Goal: Transaction & Acquisition: Subscribe to service/newsletter

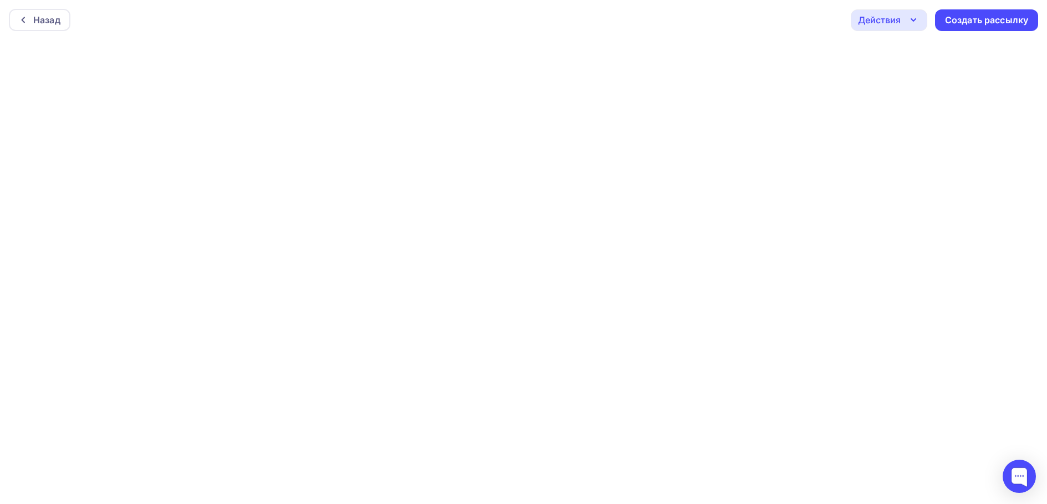
click at [890, 14] on div "Действия" at bounding box center [879, 19] width 43 height 13
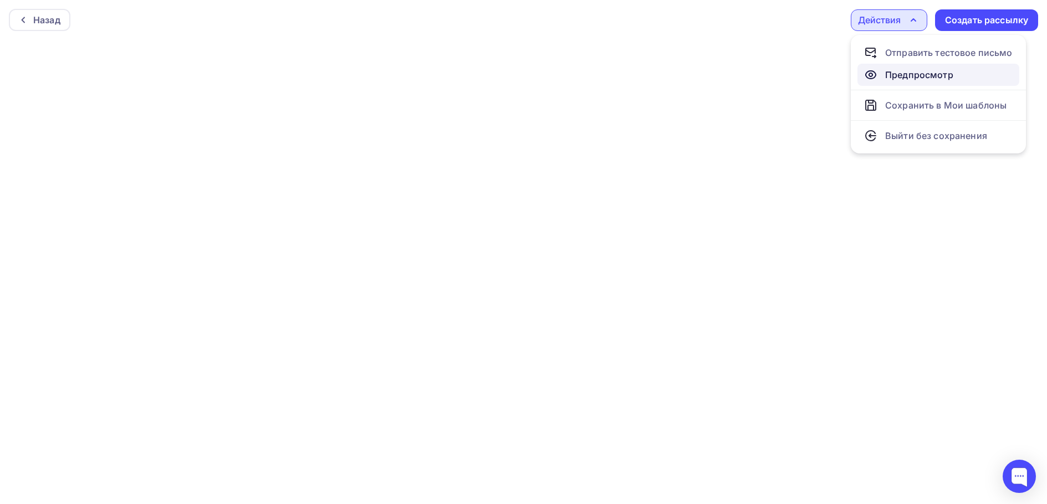
click at [875, 73] on icon at bounding box center [870, 75] width 10 height 8
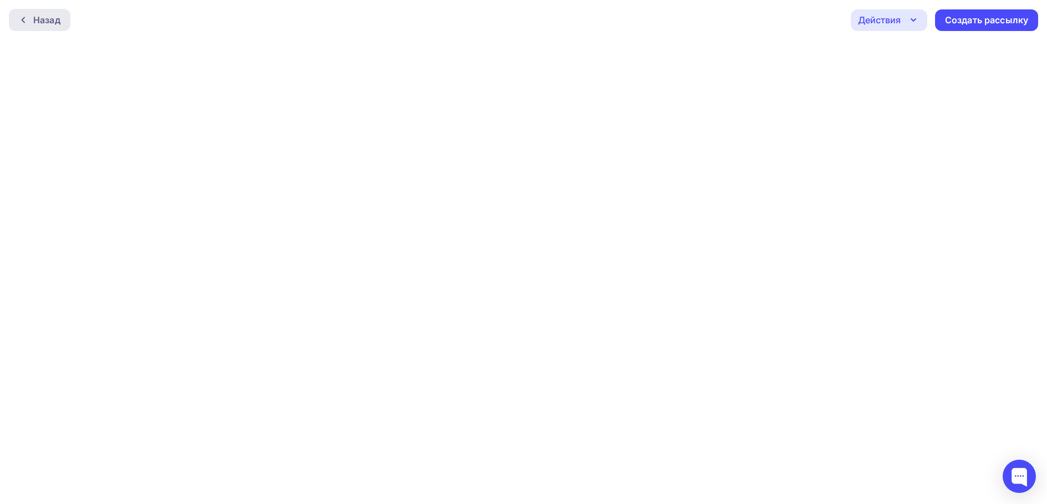
click at [49, 22] on div "Назад" at bounding box center [46, 19] width 27 height 13
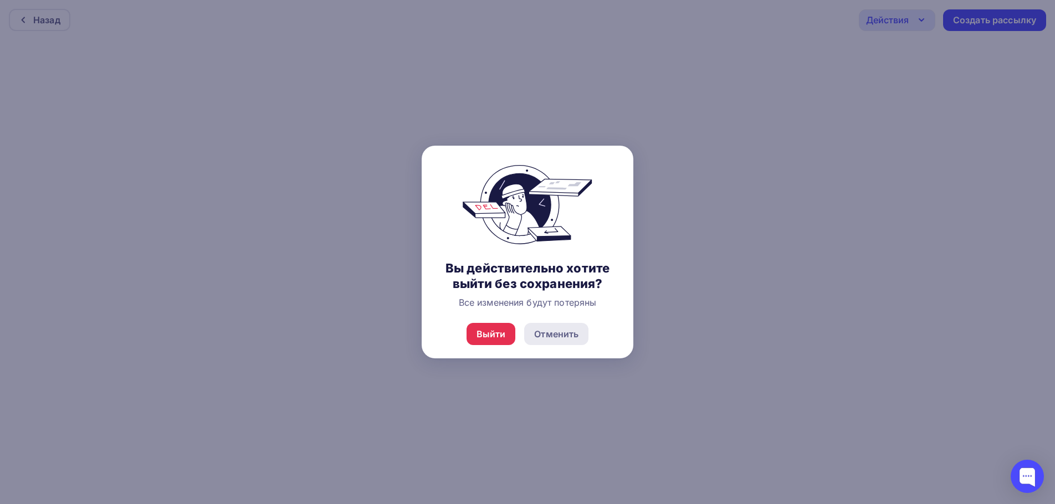
click at [562, 335] on div "Отменить" at bounding box center [556, 333] width 44 height 13
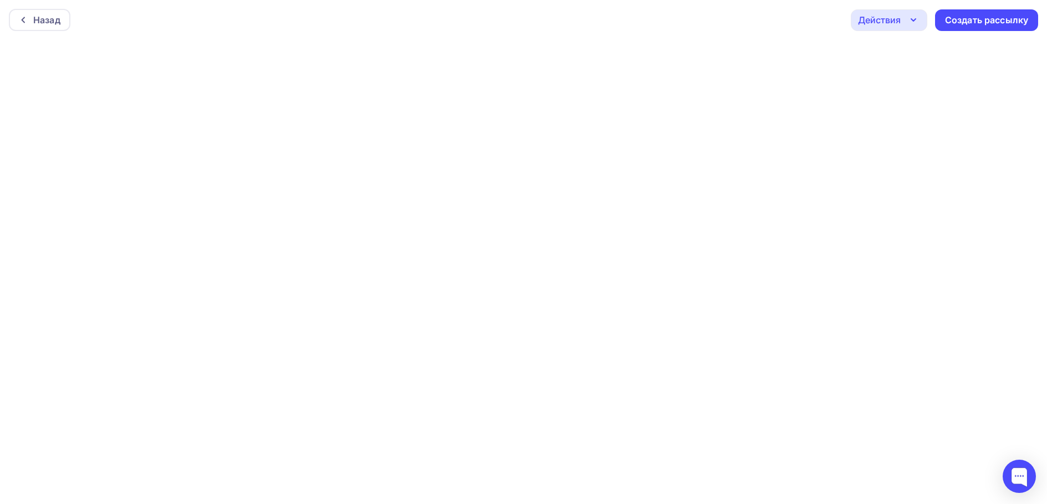
click at [905, 25] on div "Действия" at bounding box center [888, 20] width 76 height 22
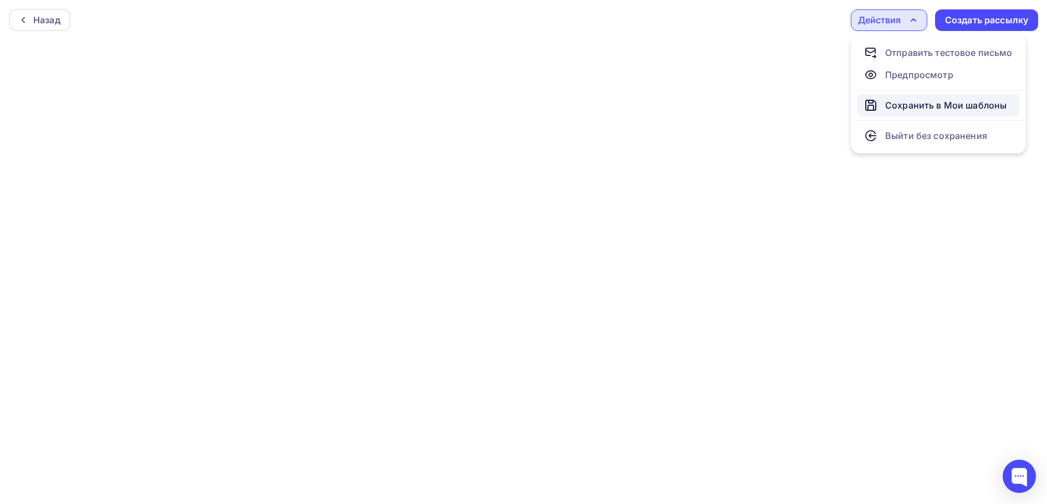
click at [893, 104] on div "Сохранить в Мои шаблоны" at bounding box center [945, 105] width 121 height 13
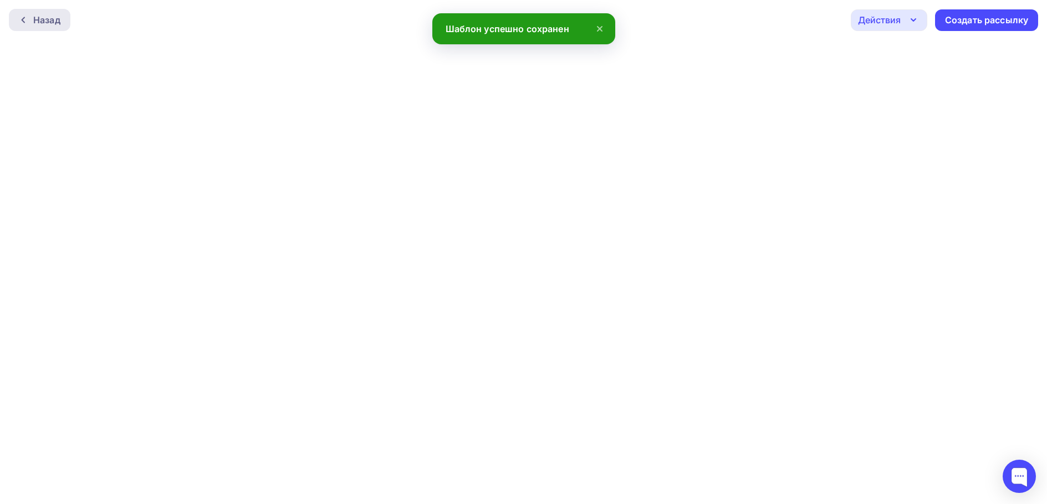
click at [59, 18] on div "Назад" at bounding box center [46, 19] width 27 height 13
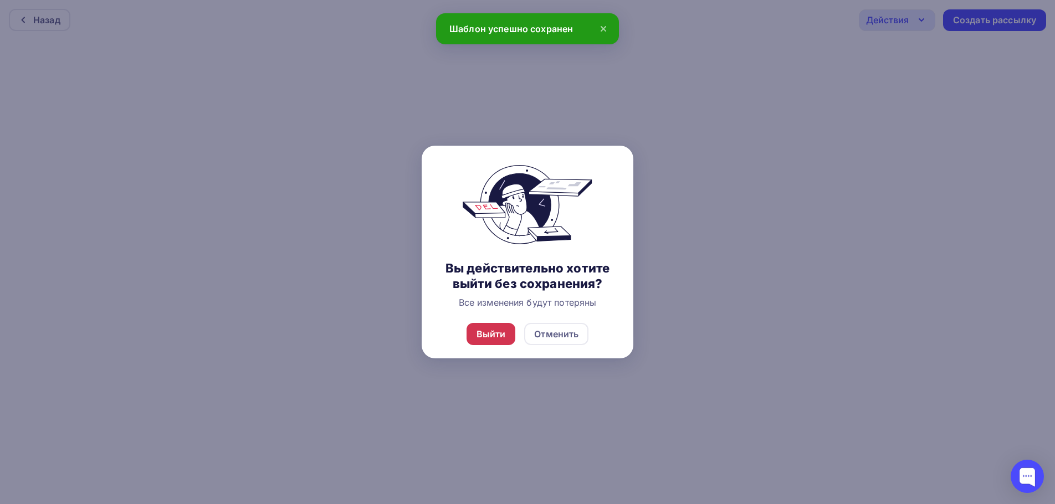
click at [494, 336] on div "Выйти" at bounding box center [490, 333] width 29 height 13
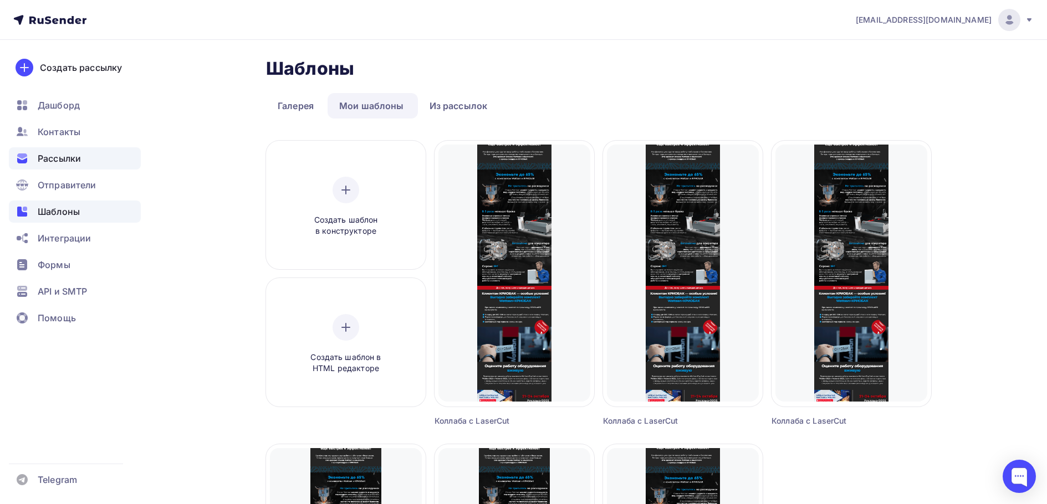
click at [65, 155] on span "Рассылки" at bounding box center [59, 158] width 43 height 13
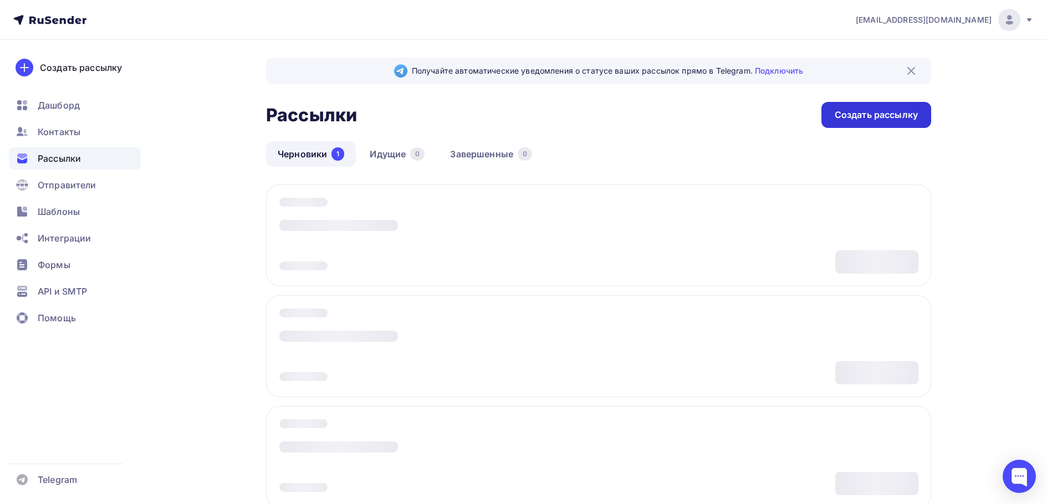
click at [844, 114] on div "Создать рассылку" at bounding box center [875, 115] width 83 height 13
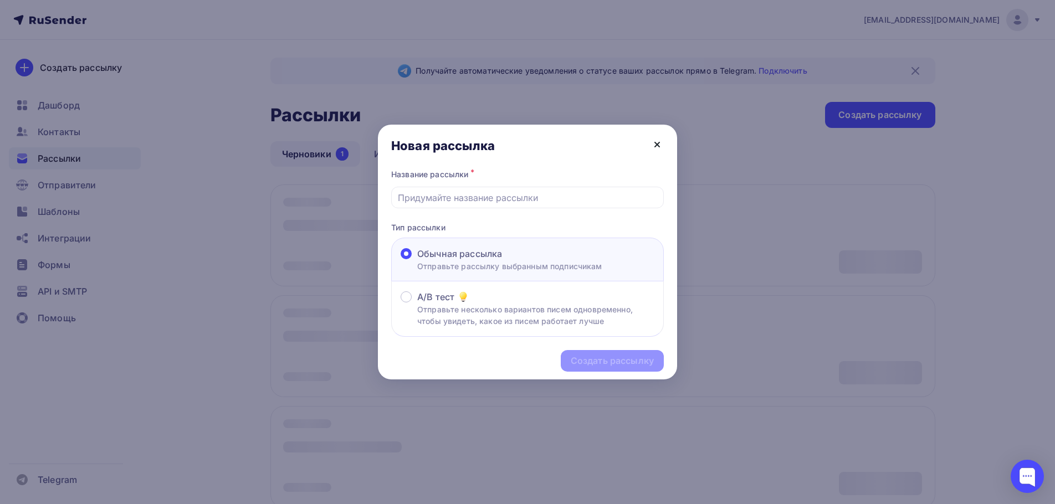
click at [653, 146] on icon at bounding box center [656, 144] width 13 height 13
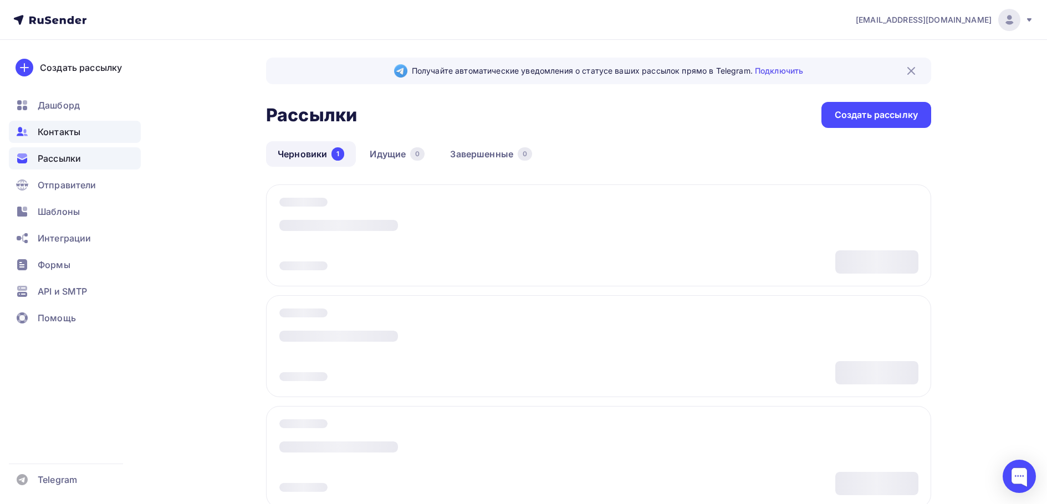
click at [52, 137] on span "Контакты" at bounding box center [59, 131] width 43 height 13
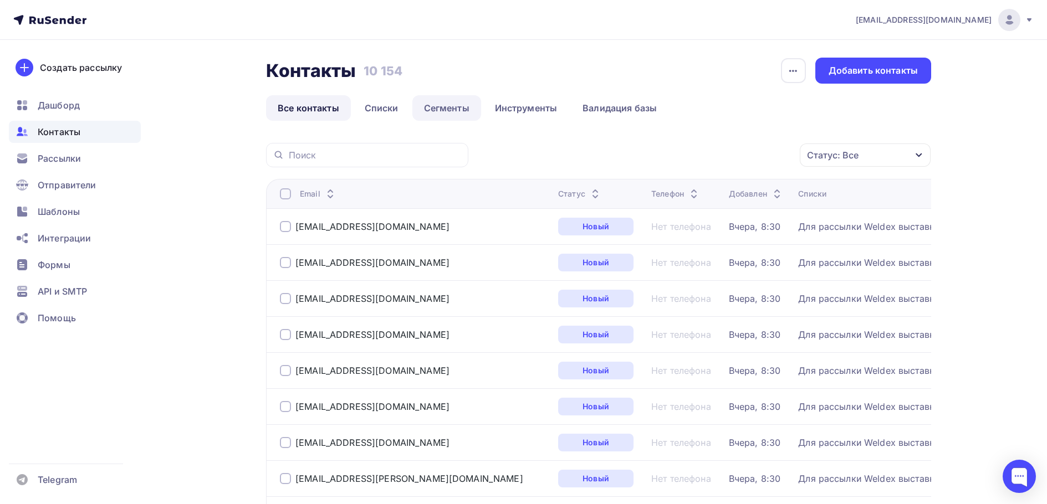
click at [432, 102] on link "Сегменты" at bounding box center [446, 107] width 69 height 25
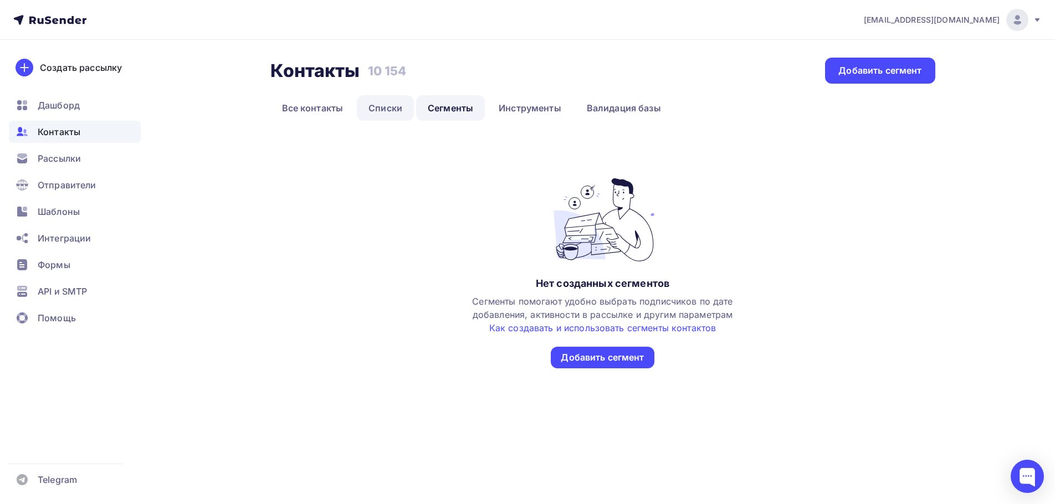
click at [376, 117] on link "Списки" at bounding box center [385, 107] width 57 height 25
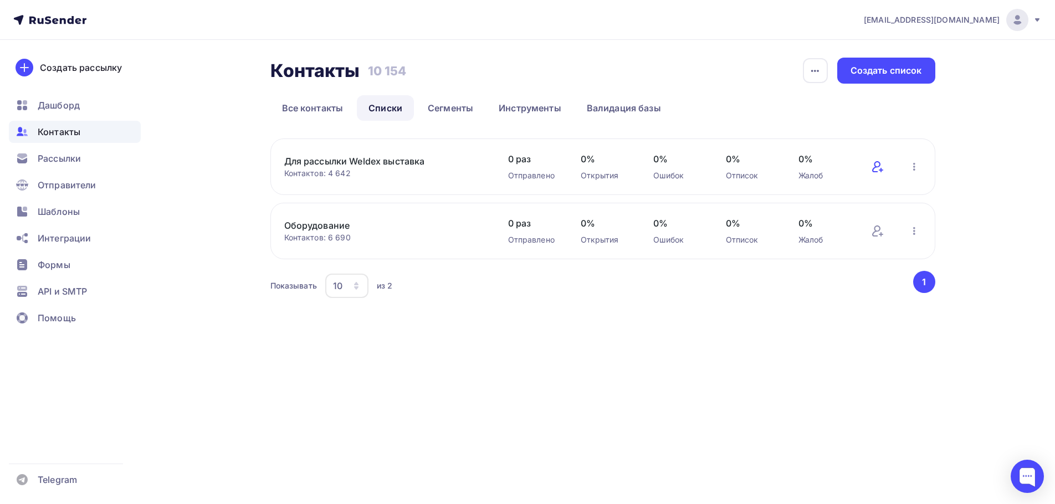
click at [876, 169] on icon at bounding box center [877, 166] width 13 height 13
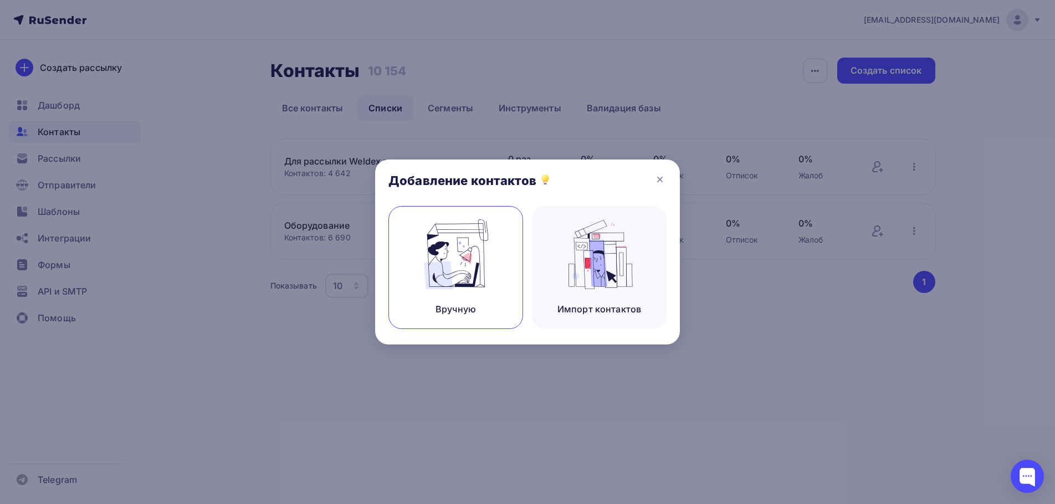
click at [509, 265] on div "Вручную" at bounding box center [455, 267] width 135 height 123
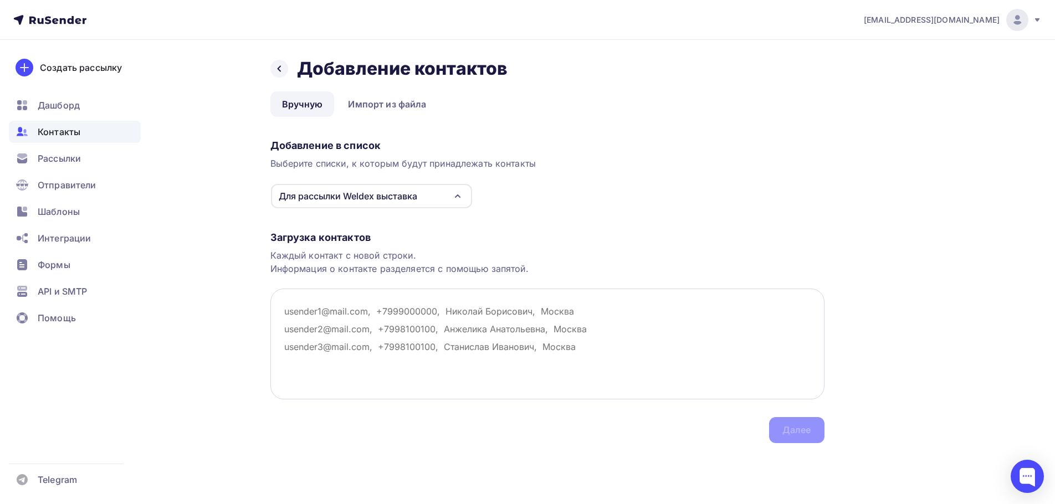
click at [324, 326] on textarea at bounding box center [547, 344] width 554 height 111
type textarea "[EMAIL_ADDRESS][DOMAIN_NAME]"
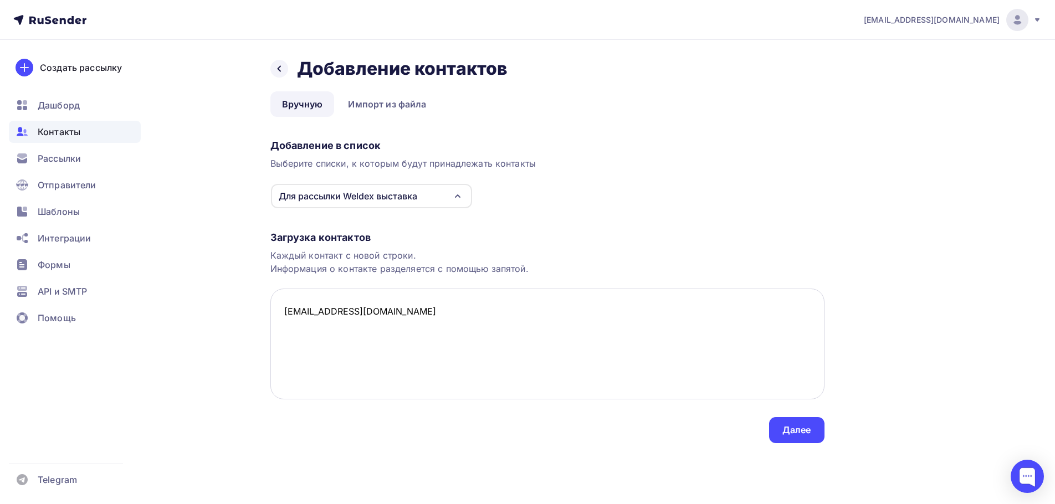
click at [313, 331] on textarea "[EMAIL_ADDRESS][DOMAIN_NAME]" at bounding box center [547, 344] width 554 height 111
paste textarea "[EMAIL_ADDRESS][DOMAIN_NAME]"
click at [281, 327] on textarea "[EMAIL_ADDRESS][DOMAIN_NAME] [EMAIL_ADDRESS][DOMAIN_NAME]" at bounding box center [547, 344] width 554 height 111
type textarea "[EMAIL_ADDRESS][DOMAIN_NAME] [EMAIL_ADDRESS][DOMAIN_NAME]"
click at [797, 435] on div "Далее" at bounding box center [796, 430] width 29 height 13
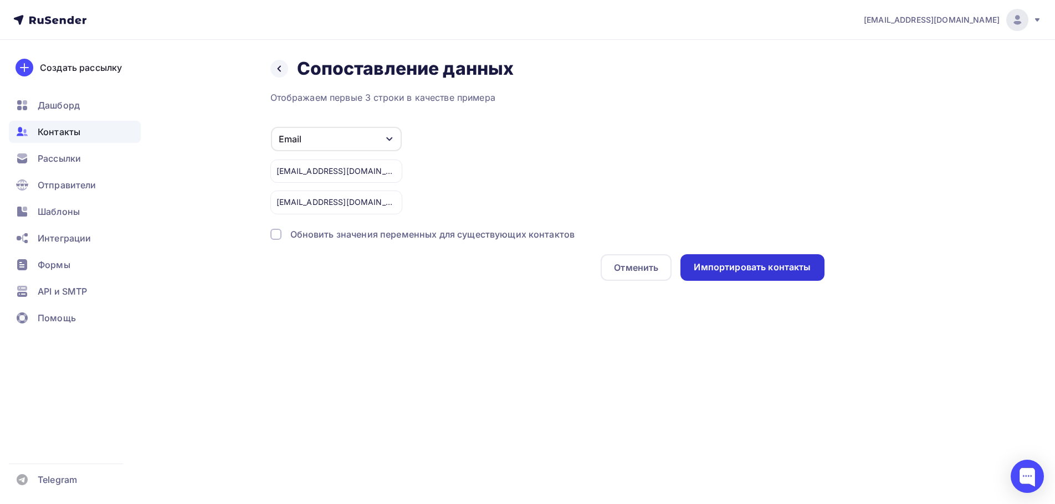
click at [704, 270] on div "Импортировать контакты" at bounding box center [752, 267] width 117 height 13
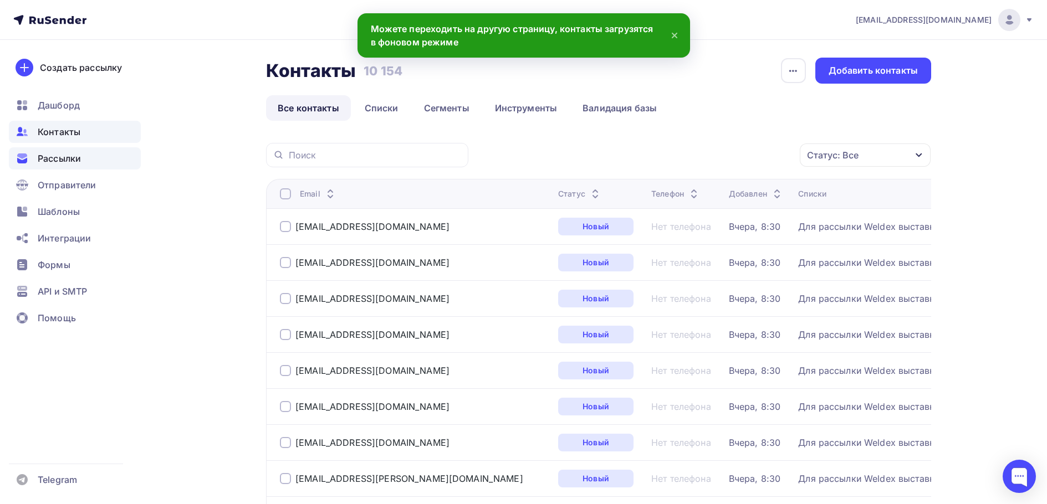
click at [64, 161] on span "Рассылки" at bounding box center [59, 158] width 43 height 13
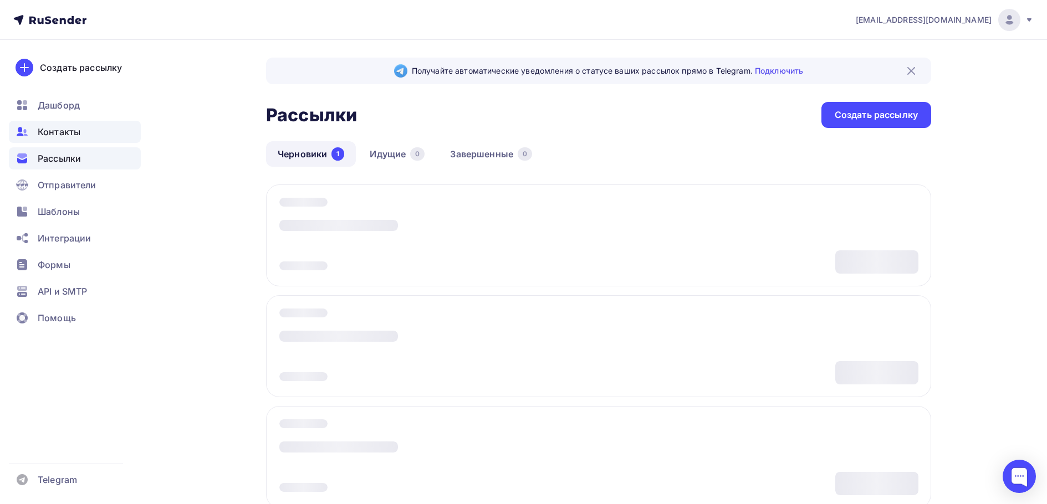
click at [97, 131] on div "Контакты" at bounding box center [75, 132] width 132 height 22
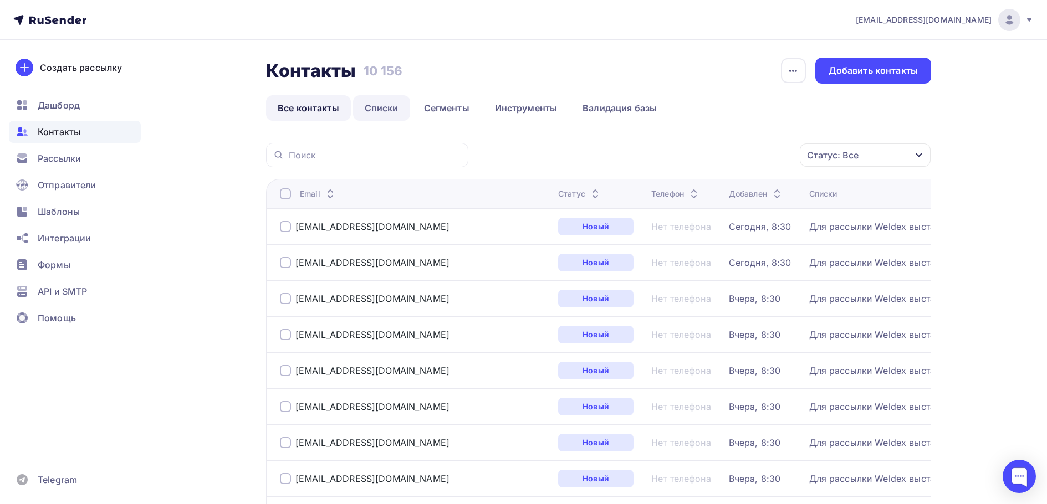
click at [390, 112] on link "Списки" at bounding box center [381, 107] width 57 height 25
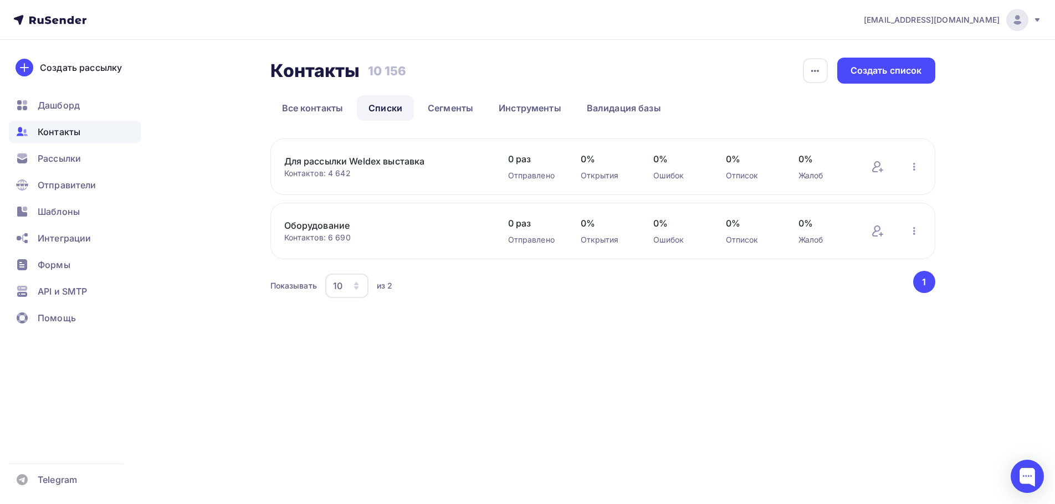
click at [349, 161] on link "Для рассылки Weldex выставка" at bounding box center [378, 161] width 188 height 13
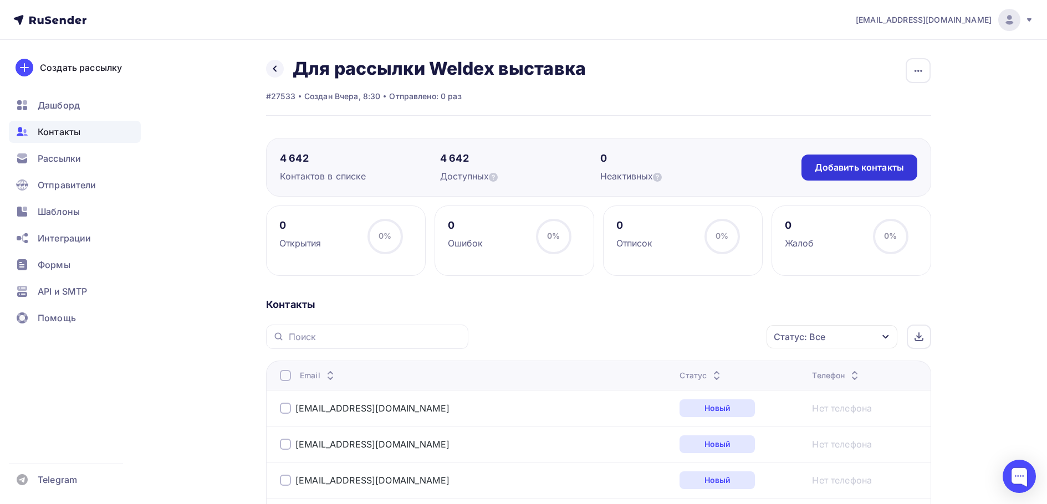
click at [817, 166] on div "Добавить контакты" at bounding box center [858, 167] width 89 height 13
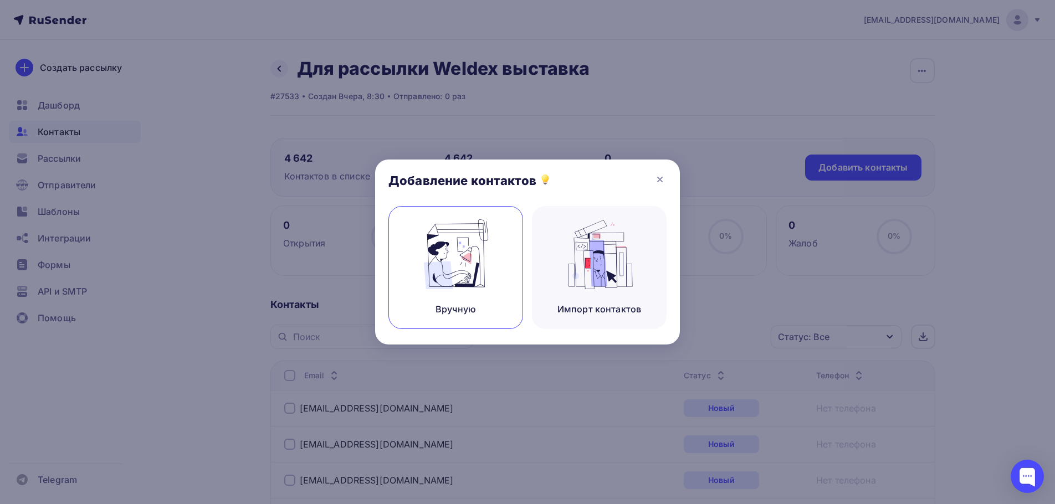
click at [452, 271] on img at bounding box center [456, 254] width 74 height 70
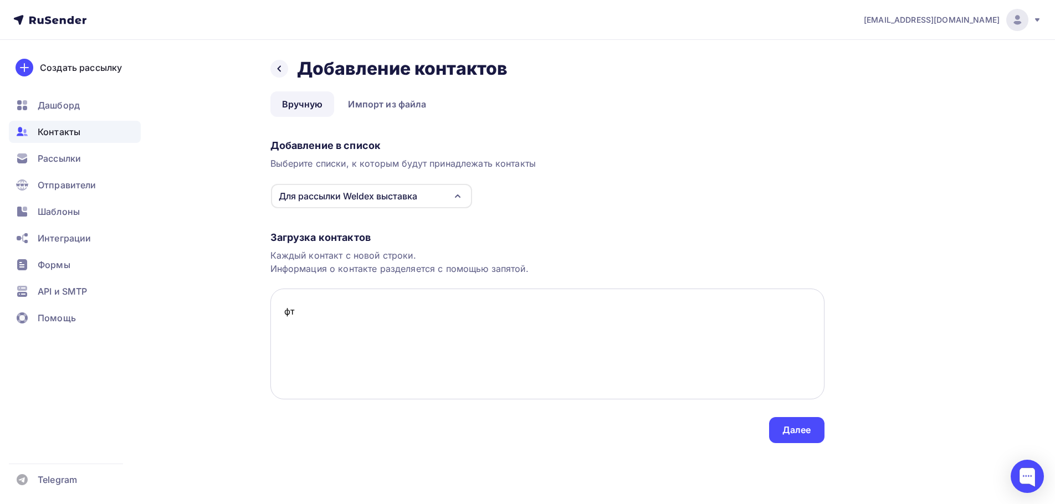
type textarea "ф"
type textarea "[EMAIL_ADDRESS][DOMAIN_NAME] [EMAIL_ADDRESS][DOMAIN_NAME]"
click at [790, 430] on div "Далее" at bounding box center [796, 430] width 29 height 13
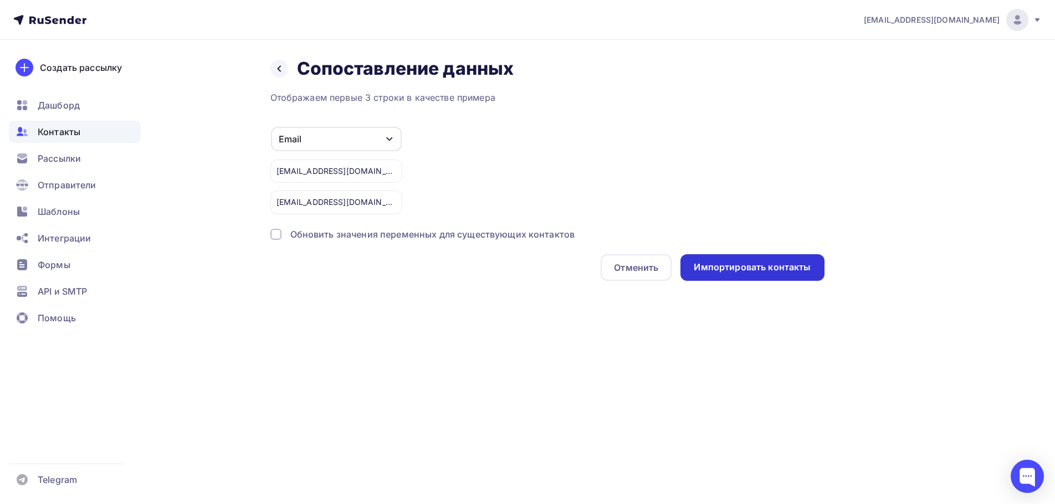
click at [701, 272] on div "Импортировать контакты" at bounding box center [752, 267] width 117 height 13
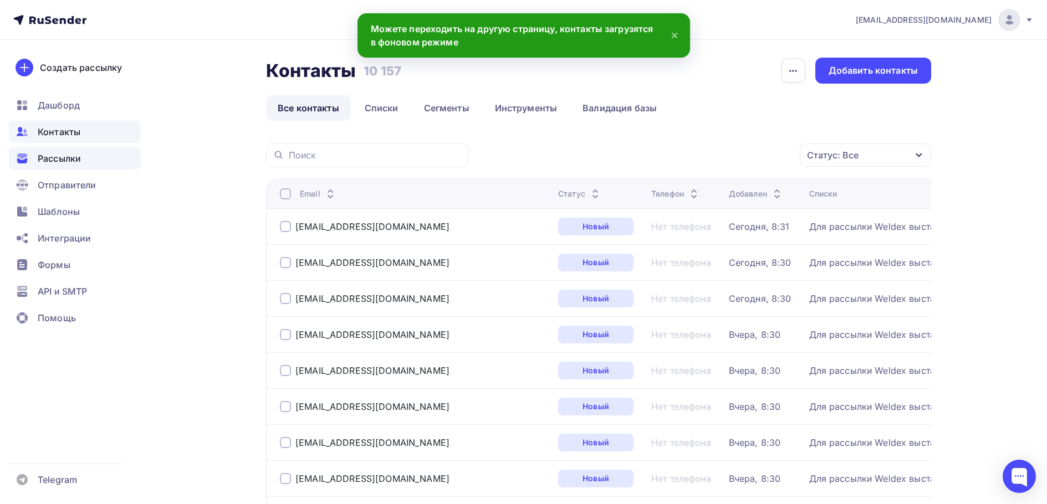
click at [59, 156] on span "Рассылки" at bounding box center [59, 158] width 43 height 13
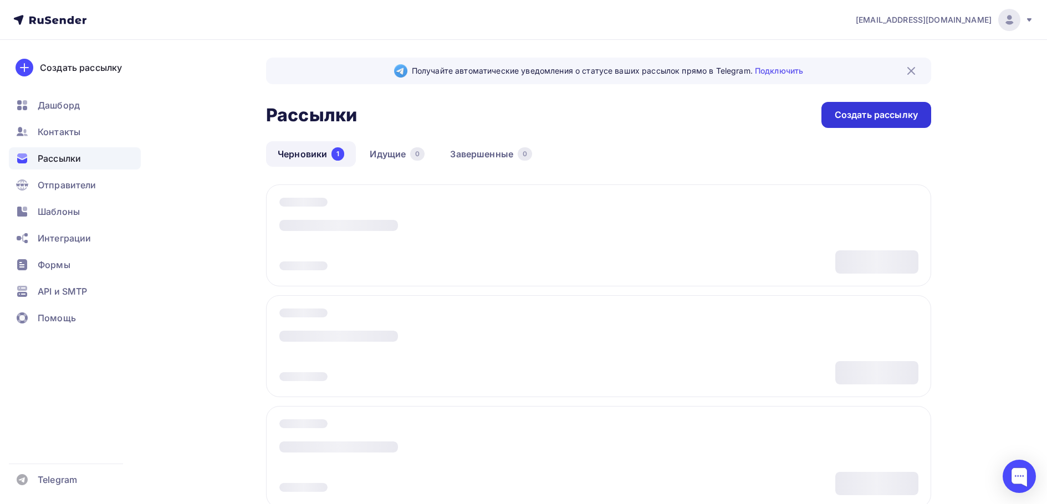
click at [862, 116] on div "Создать рассылку" at bounding box center [875, 115] width 83 height 13
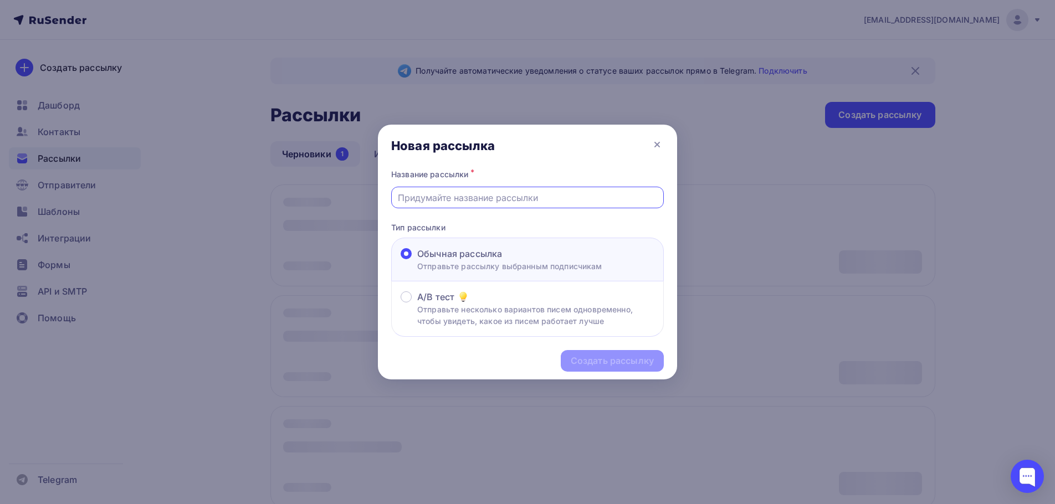
click at [548, 196] on input "text" at bounding box center [528, 197] width 260 height 13
type input "R"
type input "Коллаба с LaserCut"
click at [619, 356] on div "Создать рассылку" at bounding box center [612, 361] width 83 height 13
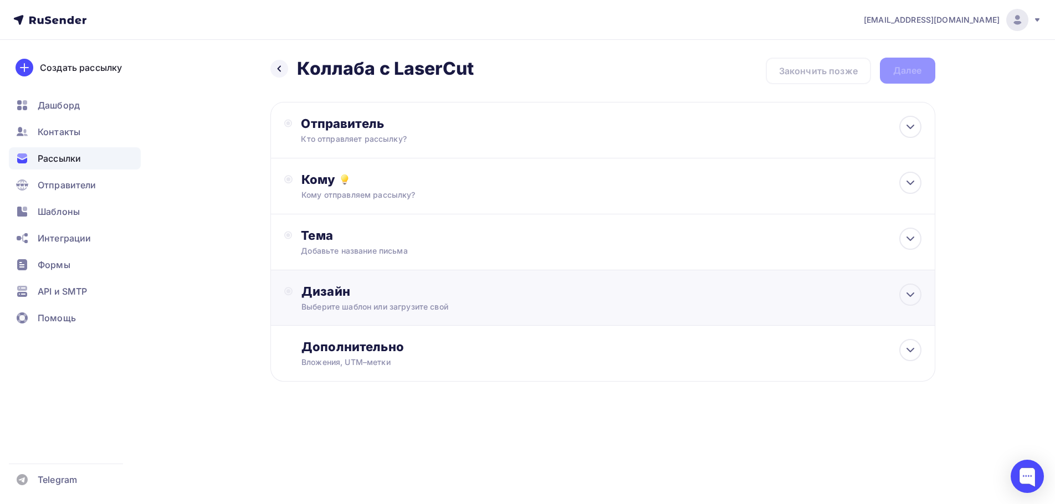
click at [453, 283] on div "Дизайн Выберите шаблон или загрузите свой" at bounding box center [602, 297] width 665 height 55
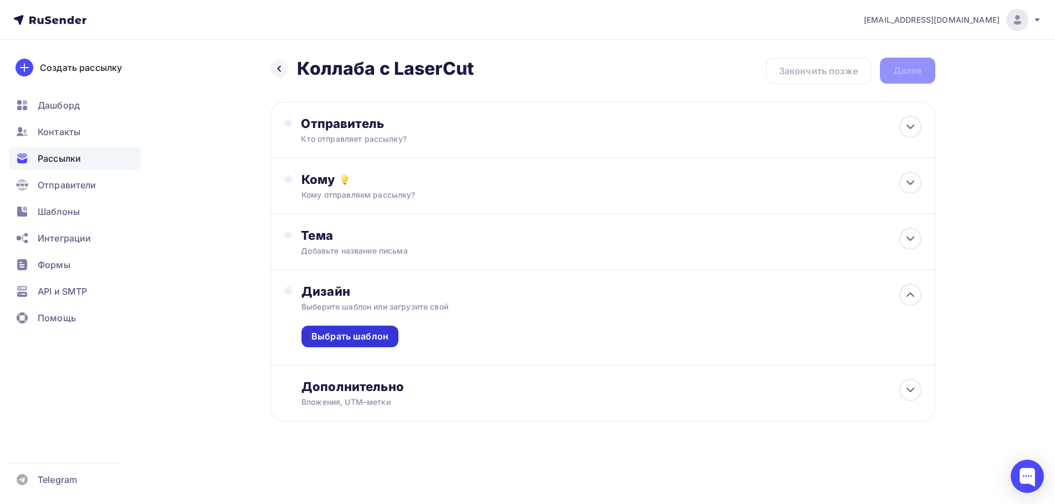
click at [373, 338] on div "Выбрать шаблон" at bounding box center [349, 336] width 77 height 13
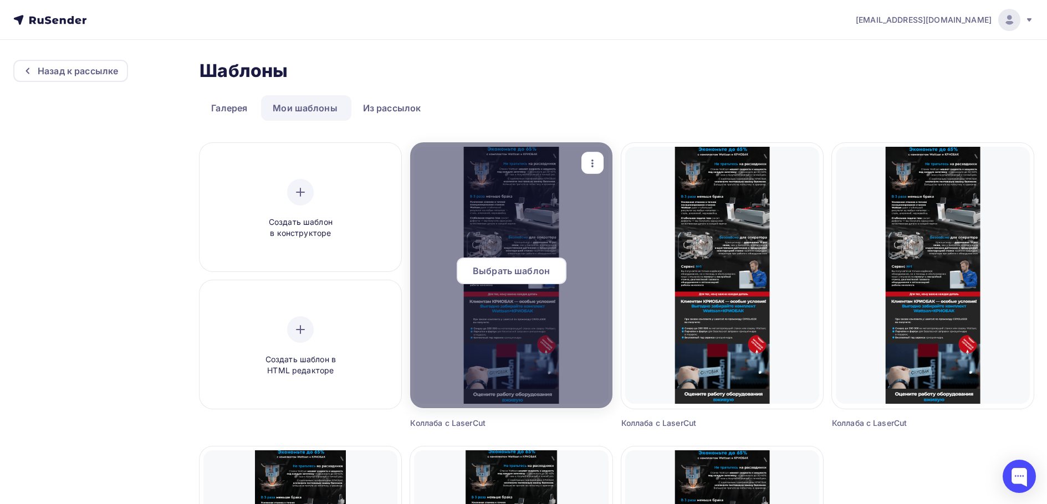
click at [590, 165] on icon "button" at bounding box center [592, 163] width 13 height 13
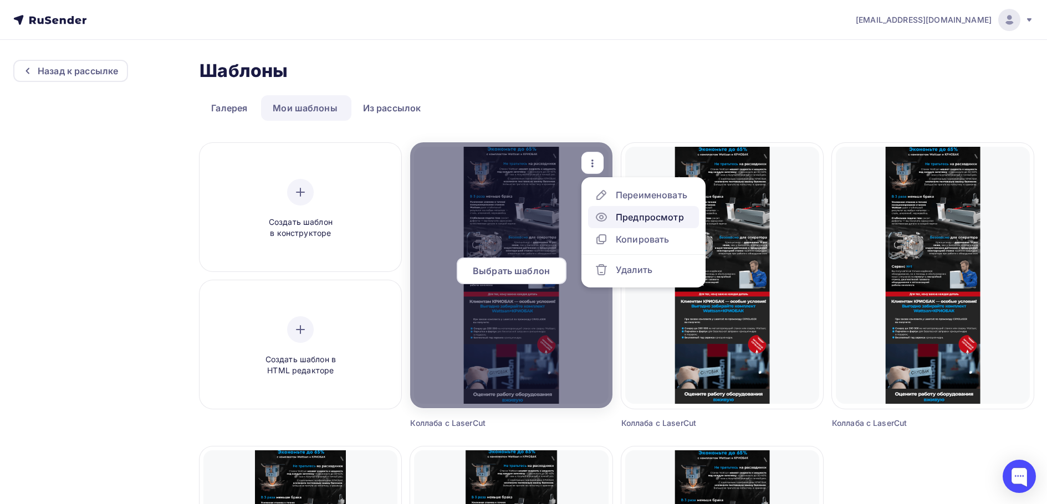
click at [624, 222] on div "Предпросмотр" at bounding box center [650, 217] width 68 height 13
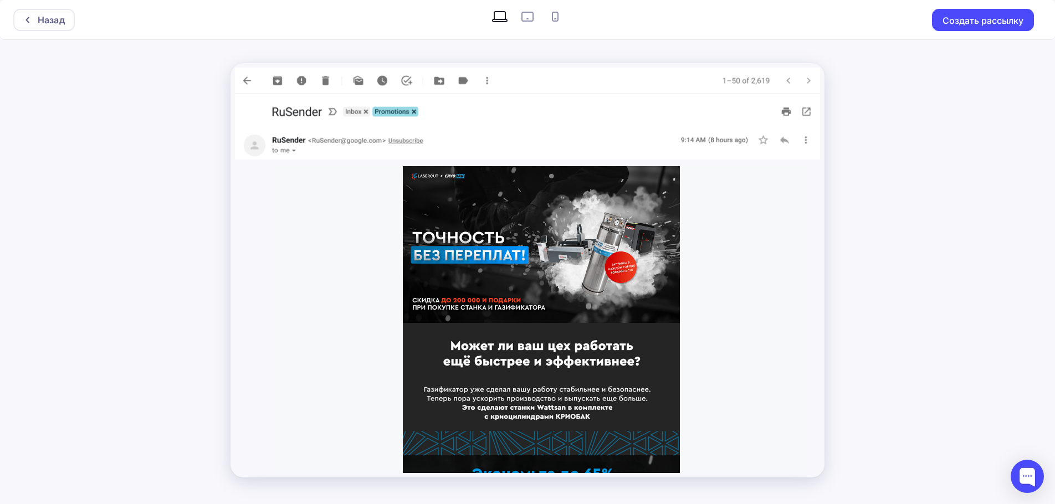
click at [524, 216] on img at bounding box center [541, 244] width 277 height 157
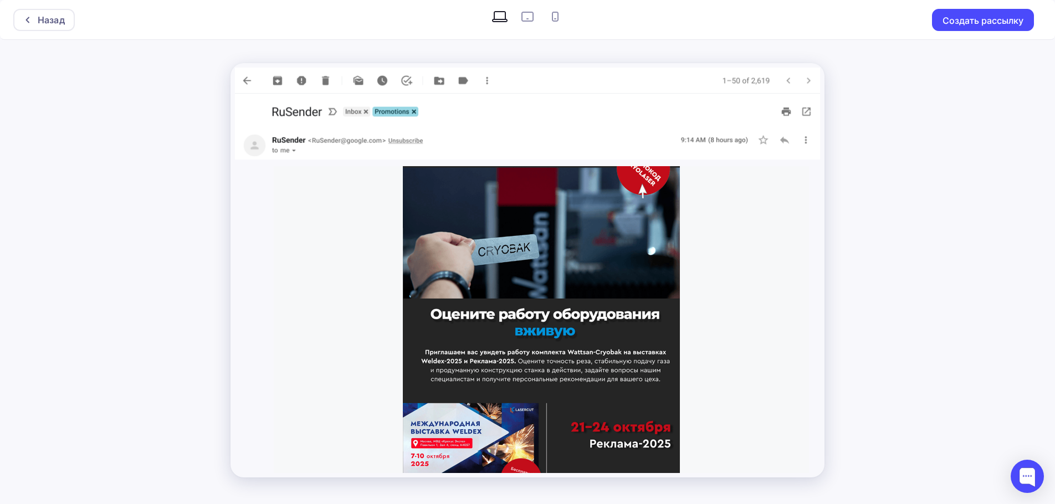
scroll to position [1046, 0]
